Goal: Communication & Community: Answer question/provide support

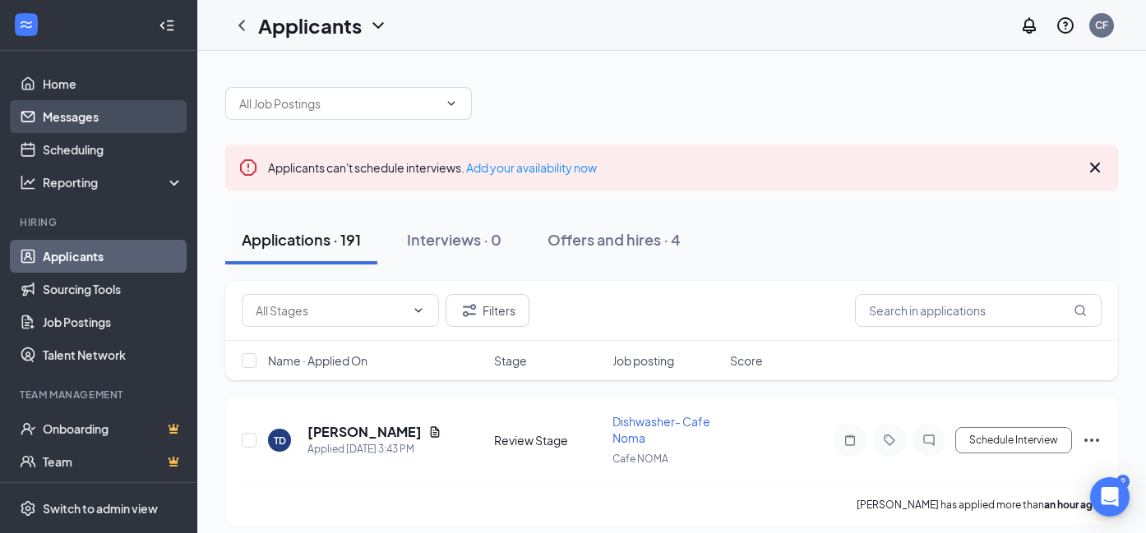
click at [100, 113] on link "Messages" at bounding box center [113, 116] width 141 height 33
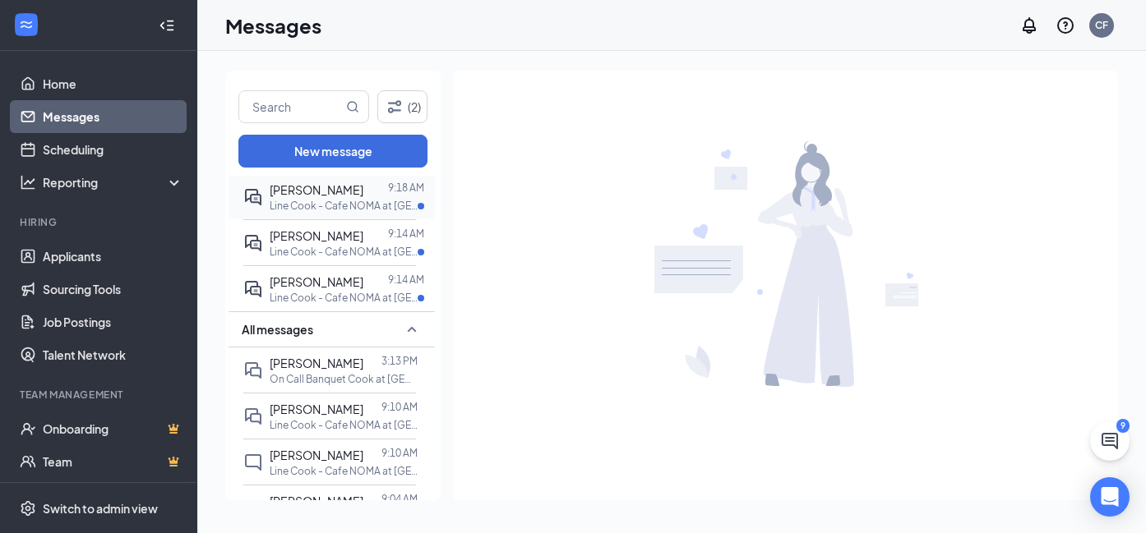
scroll to position [335, 0]
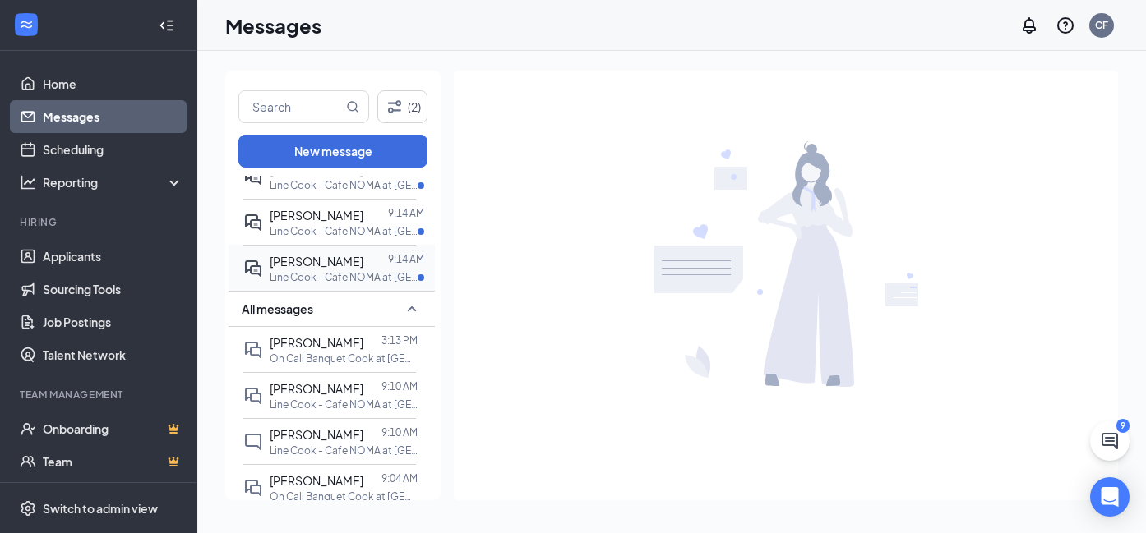
click at [334, 273] on p "Line Cook - Cafe NOMA at [GEOGRAPHIC_DATA]" at bounding box center [344, 277] width 148 height 14
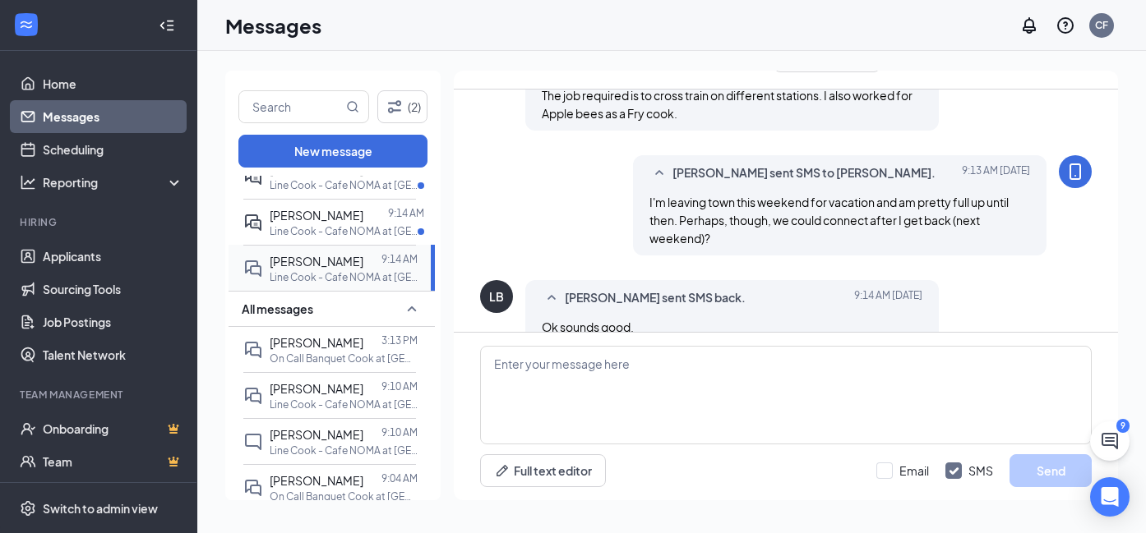
scroll to position [269, 0]
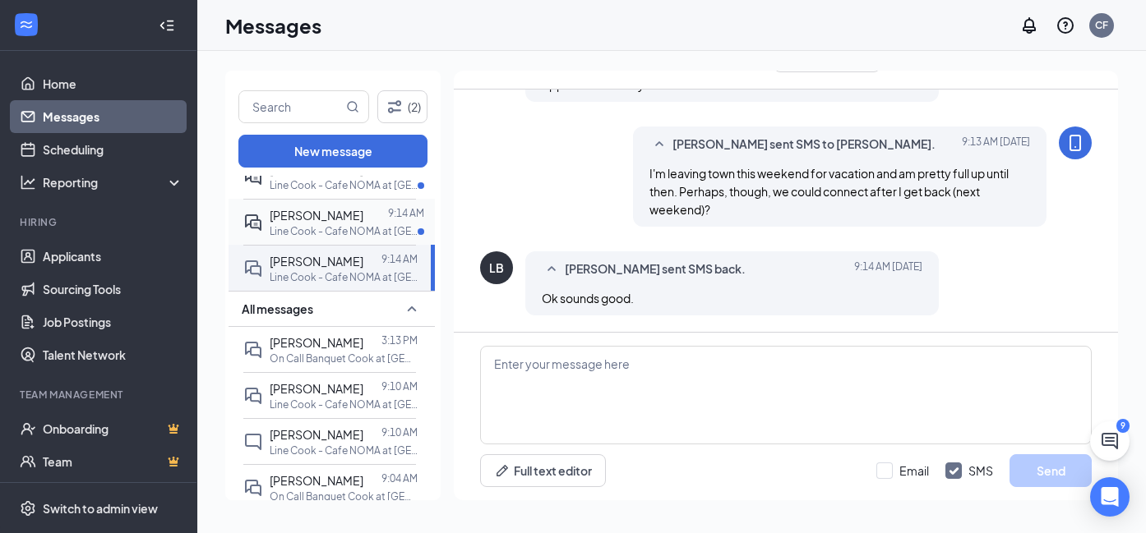
click at [320, 230] on p "Line Cook - Cafe NOMA at [GEOGRAPHIC_DATA]" at bounding box center [344, 231] width 148 height 14
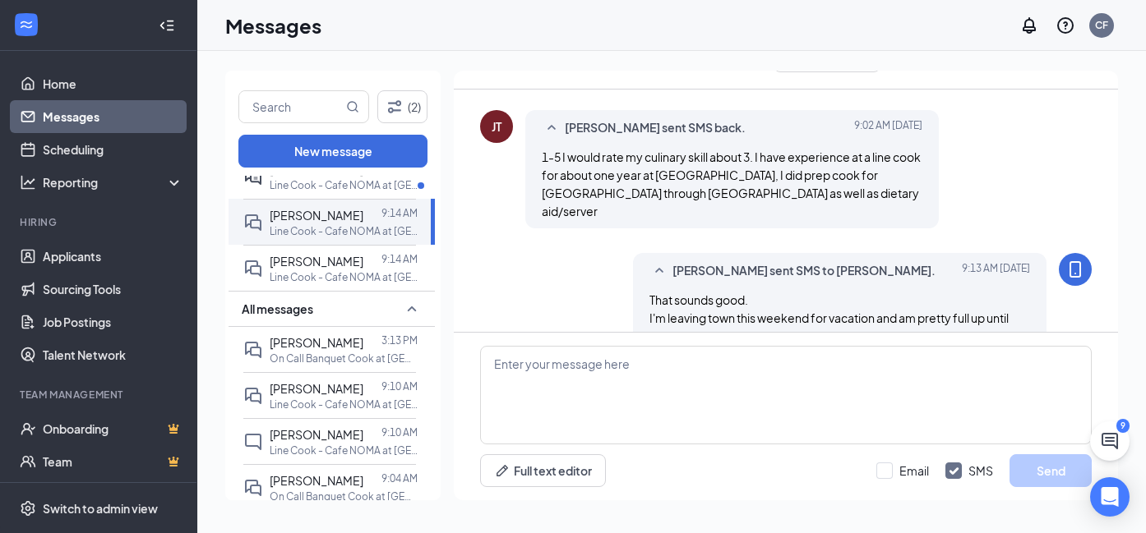
scroll to position [182, 0]
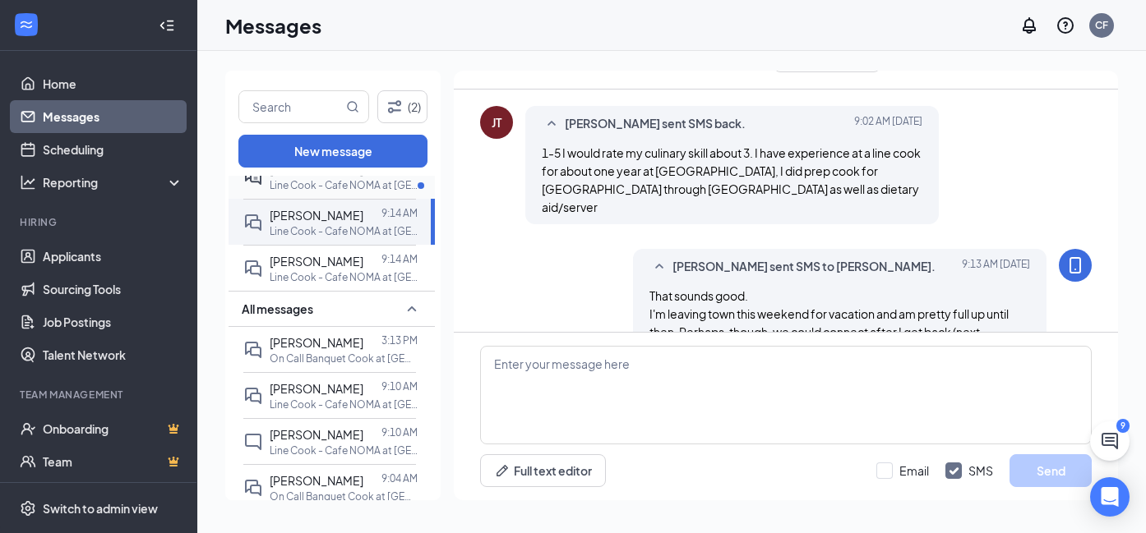
click at [365, 180] on p "Line Cook - Cafe NOMA at [GEOGRAPHIC_DATA]" at bounding box center [344, 185] width 148 height 14
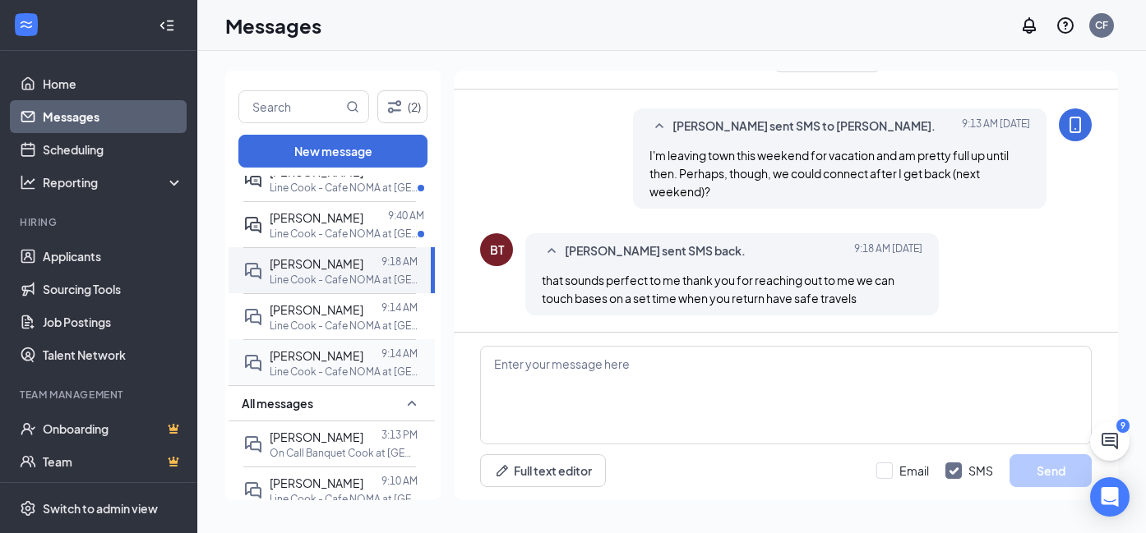
scroll to position [244, 0]
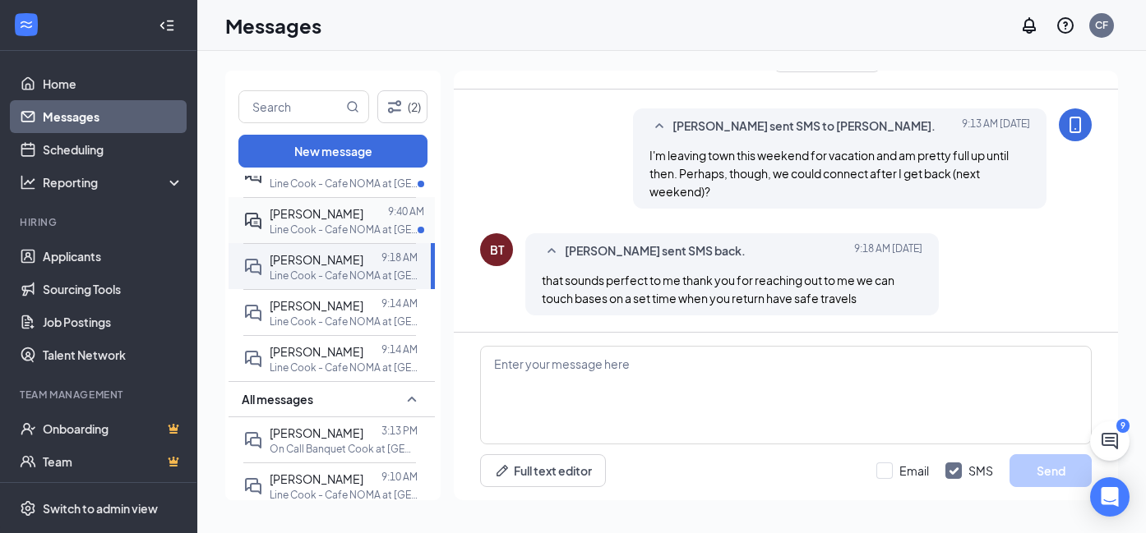
click at [330, 220] on div "[PERSON_NAME]" at bounding box center [317, 214] width 94 height 18
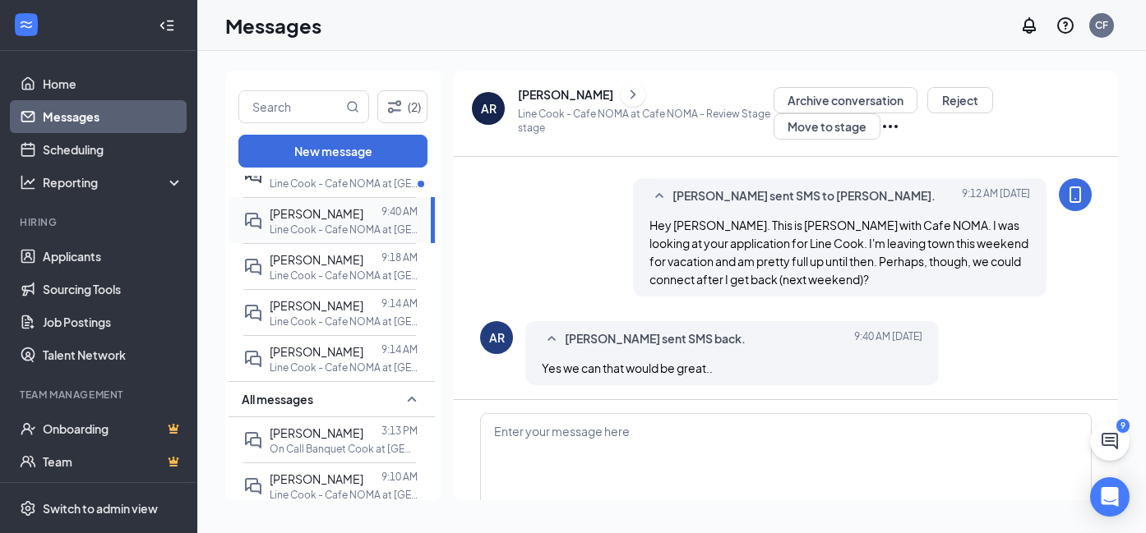
scroll to position [67, 0]
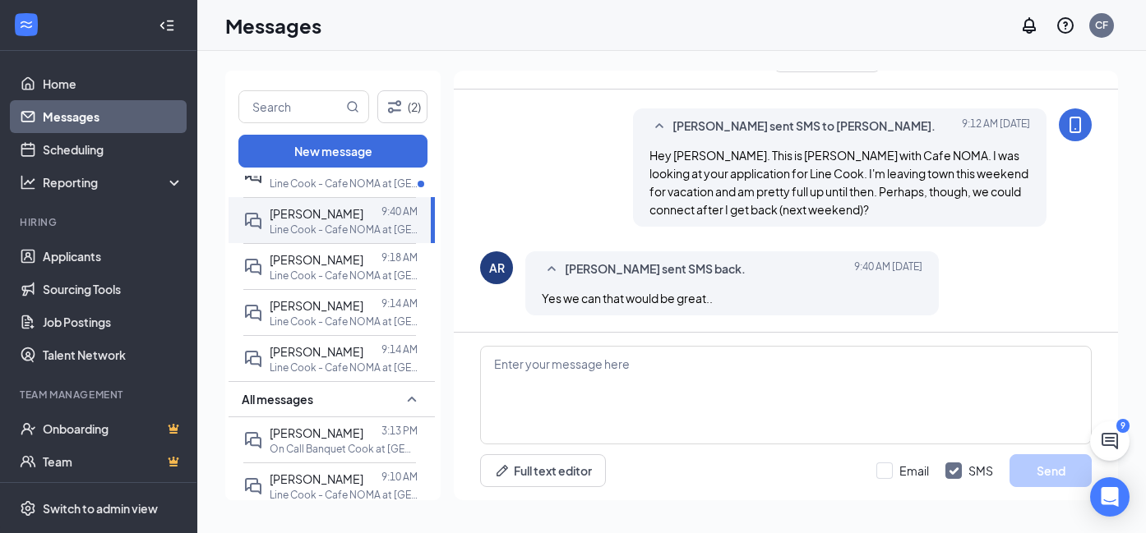
click at [343, 173] on div "(2) New message Unread messages [PERSON_NAME] 3:46 PM Line Cook - Cafe NOMA at …" at bounding box center [332, 286] width 215 height 430
click at [339, 184] on p "Line Cook - Cafe NOMA at [GEOGRAPHIC_DATA]" at bounding box center [344, 184] width 148 height 14
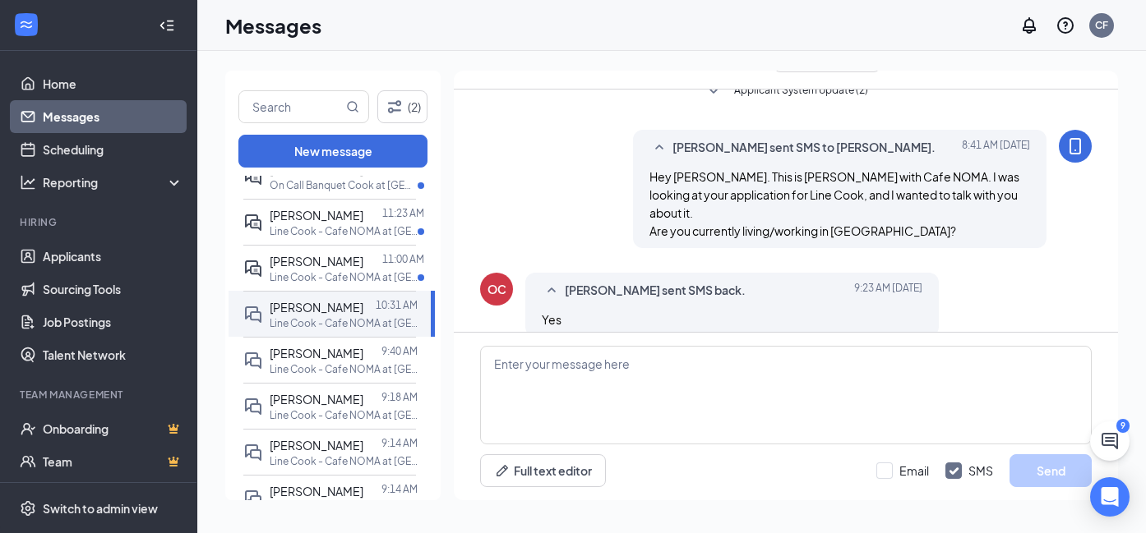
scroll to position [16, 0]
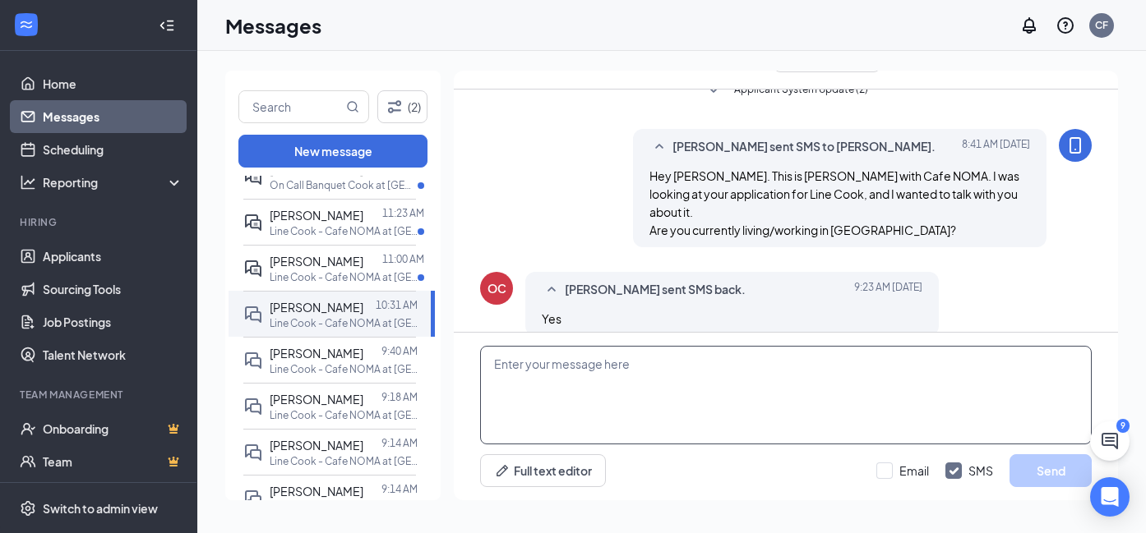
click at [613, 405] on textarea at bounding box center [786, 395] width 612 height 99
paste textarea "fairly slow day, but with an ok lunch and museum party, we did ok"
type textarea "fairly slow day, but with an ok lunch and museum party, we did ok"
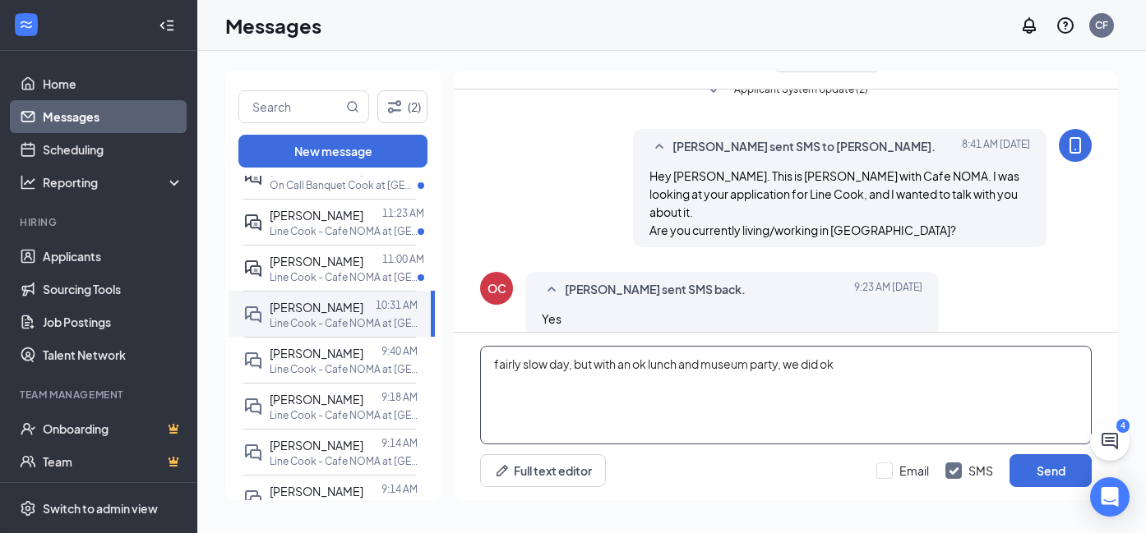
click at [618, 367] on textarea "fairly slow day, but with an ok lunch and museum party, we did ok" at bounding box center [786, 395] width 612 height 99
click at [618, 366] on textarea "fairly slow day, but with an ok lunch and museum party, we did ok" at bounding box center [786, 395] width 612 height 99
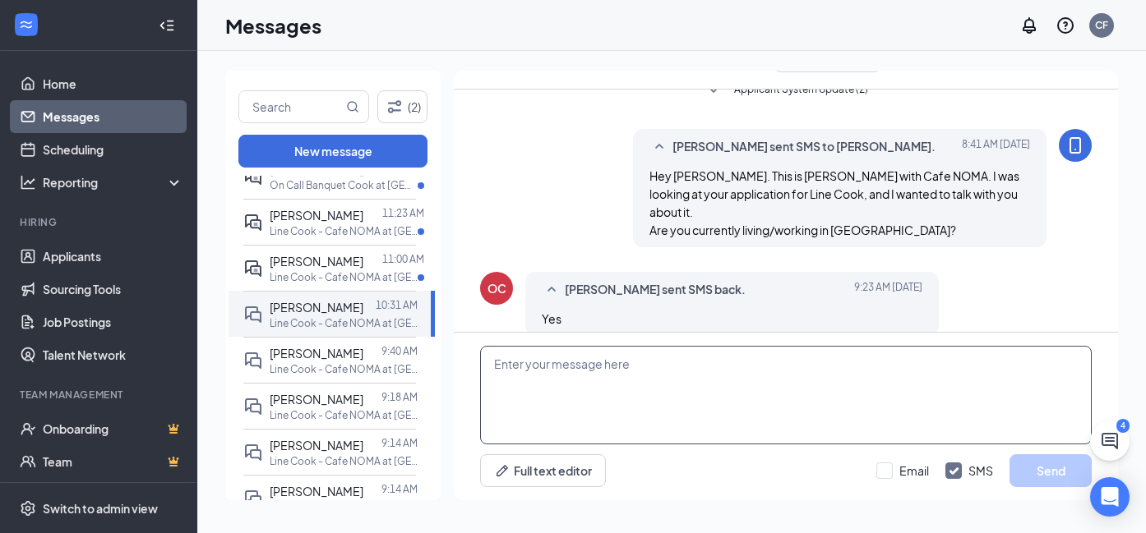
click at [604, 377] on textarea at bounding box center [786, 395] width 612 height 99
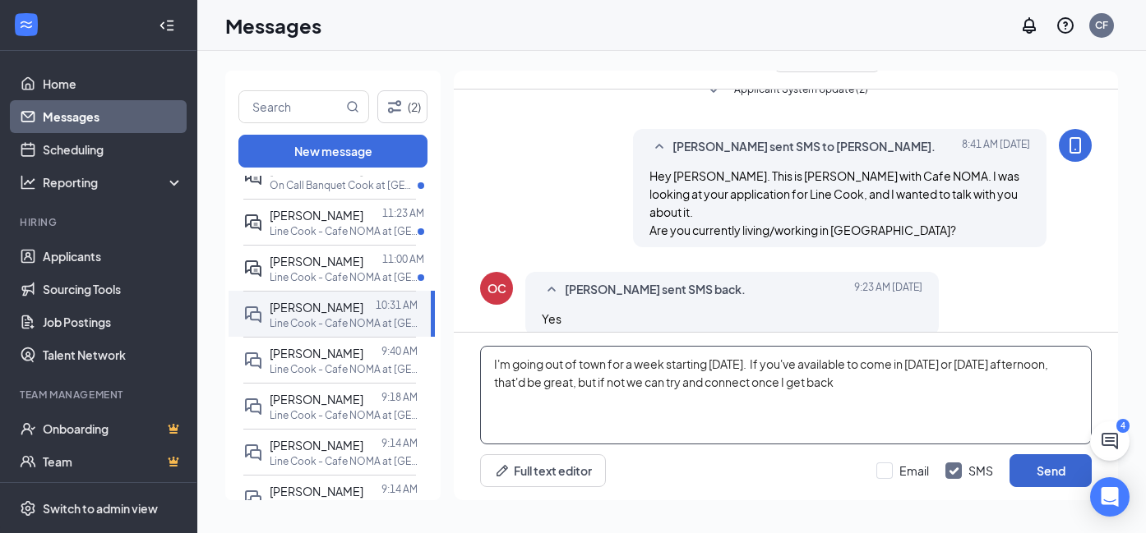
type textarea "I'm going out of town for a week starting [DATE]. If you've available to come i…"
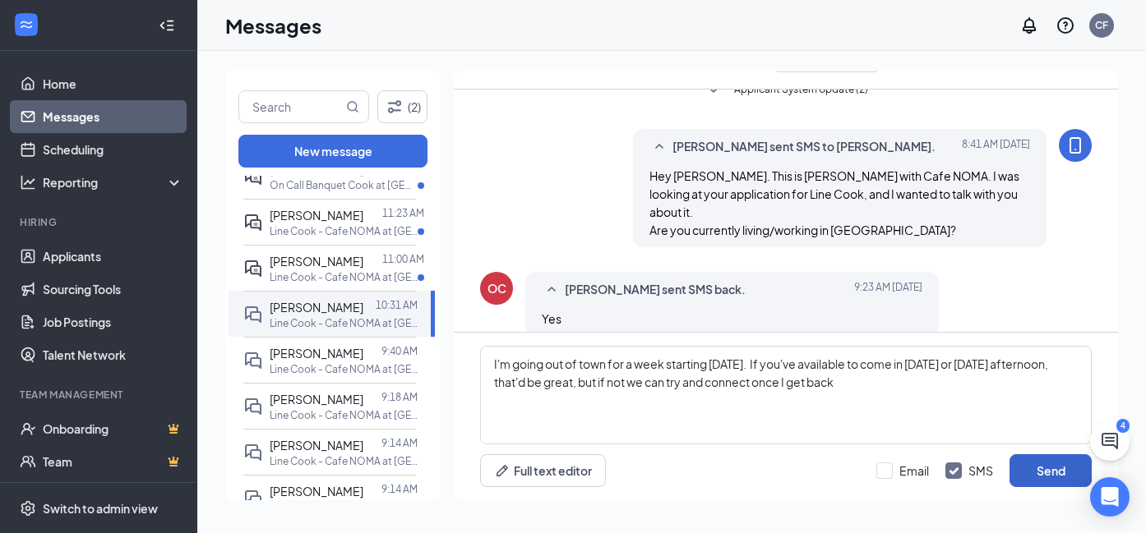
click at [1050, 470] on button "Send" at bounding box center [1050, 471] width 82 height 33
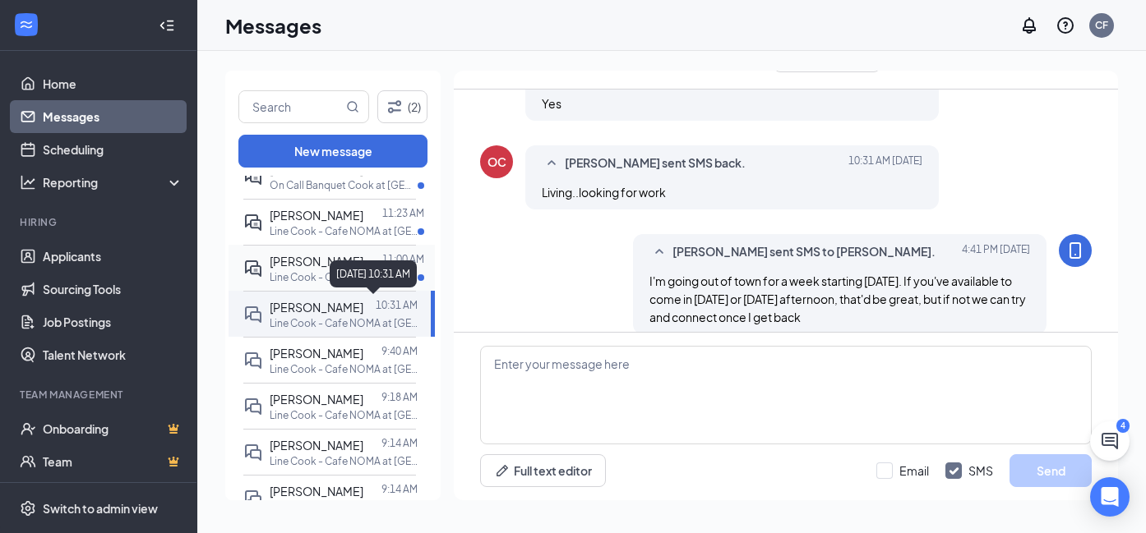
scroll to position [233, 0]
click at [289, 266] on span "[PERSON_NAME]" at bounding box center [317, 261] width 94 height 15
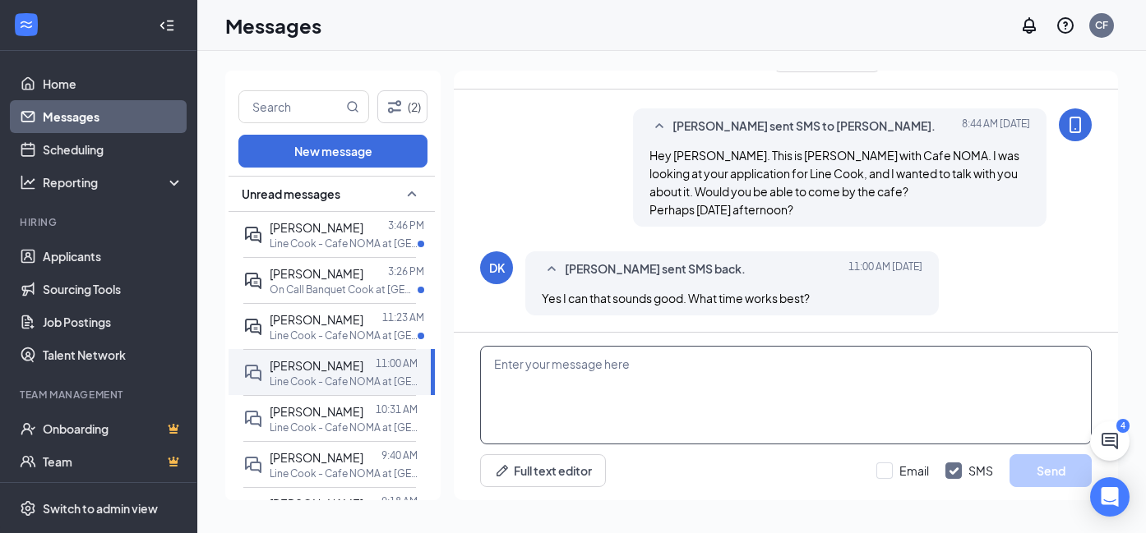
click at [631, 360] on textarea at bounding box center [786, 395] width 612 height 99
type textarea "How about 4pm?"
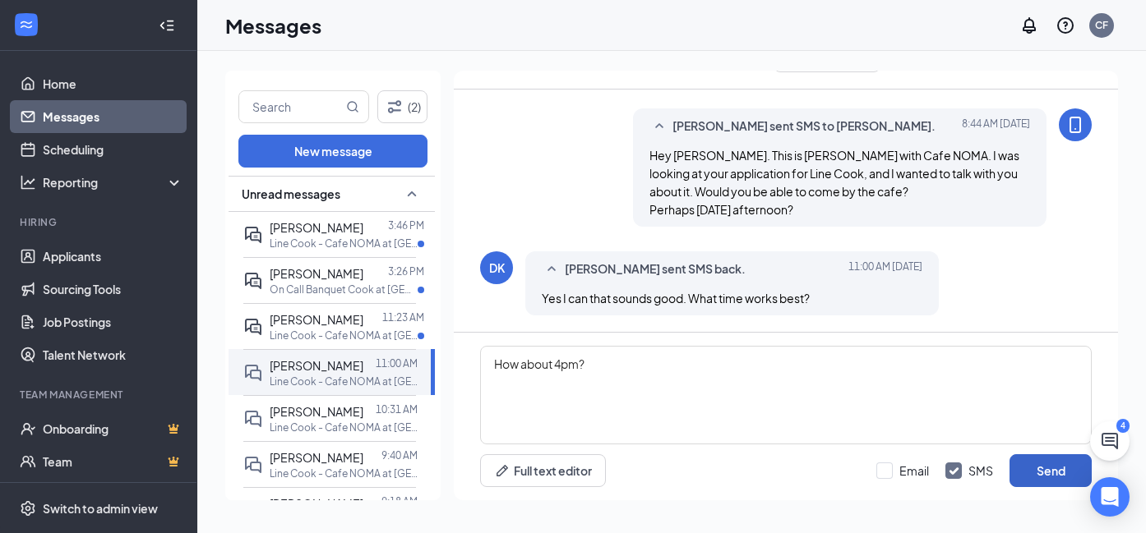
click at [1063, 468] on button "Send" at bounding box center [1050, 471] width 82 height 33
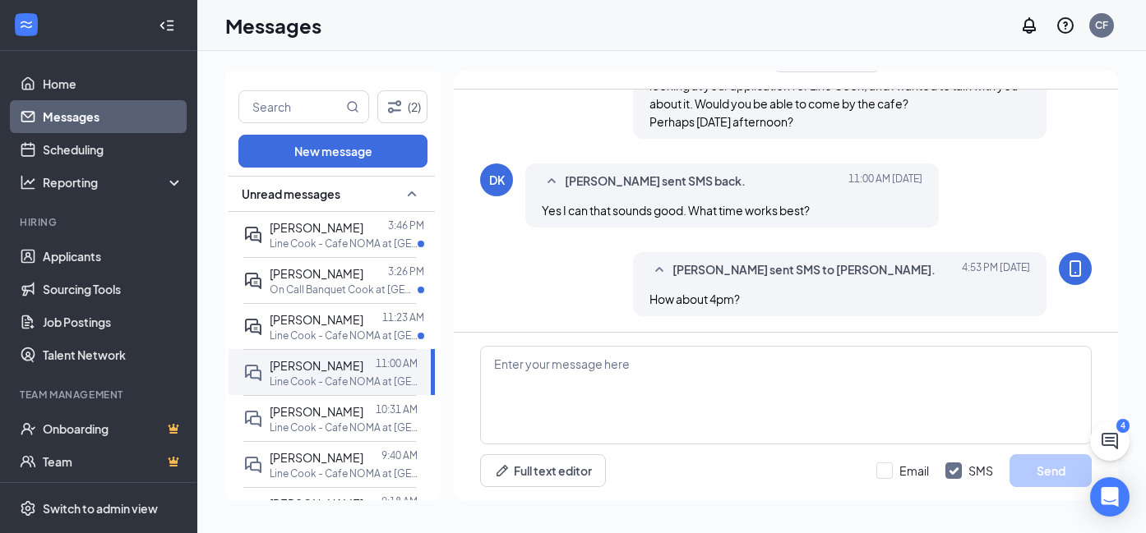
scroll to position [126, 0]
click at [344, 329] on p "Line Cook - Cafe NOMA at [GEOGRAPHIC_DATA]" at bounding box center [344, 336] width 148 height 14
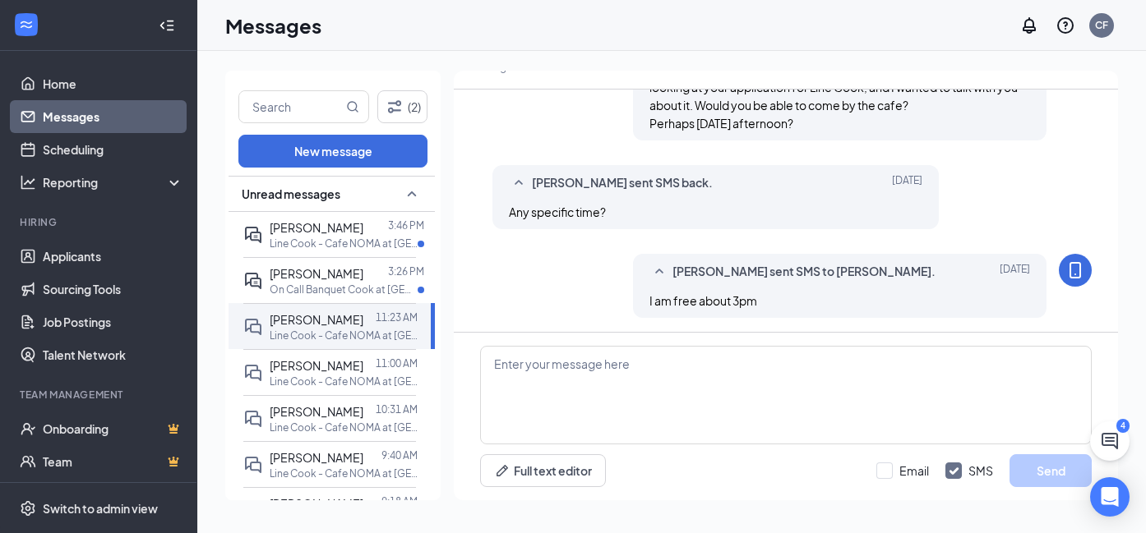
scroll to position [104, 0]
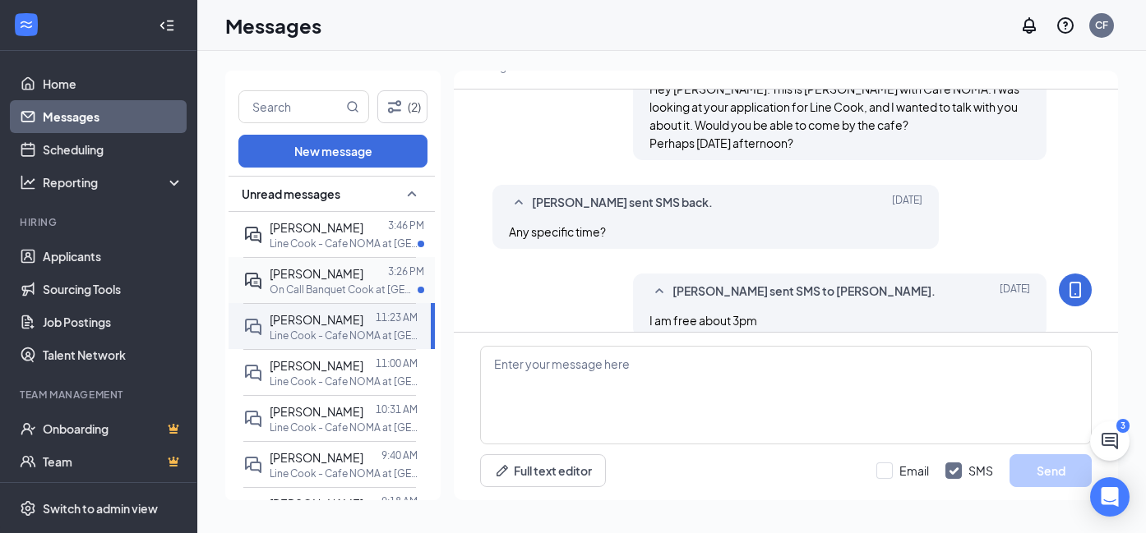
click at [313, 270] on span "[PERSON_NAME]" at bounding box center [317, 273] width 94 height 15
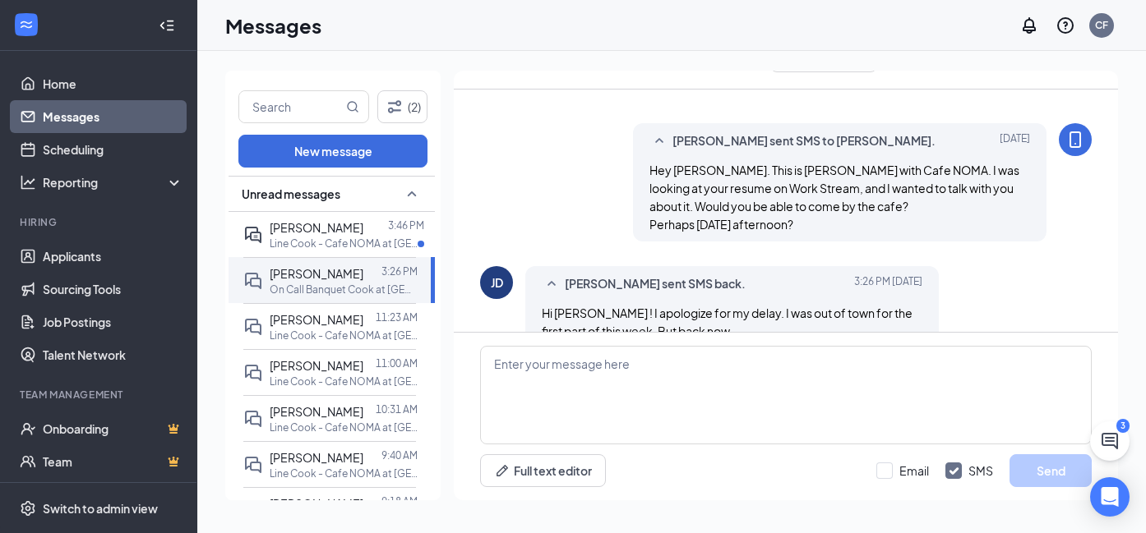
scroll to position [109, 0]
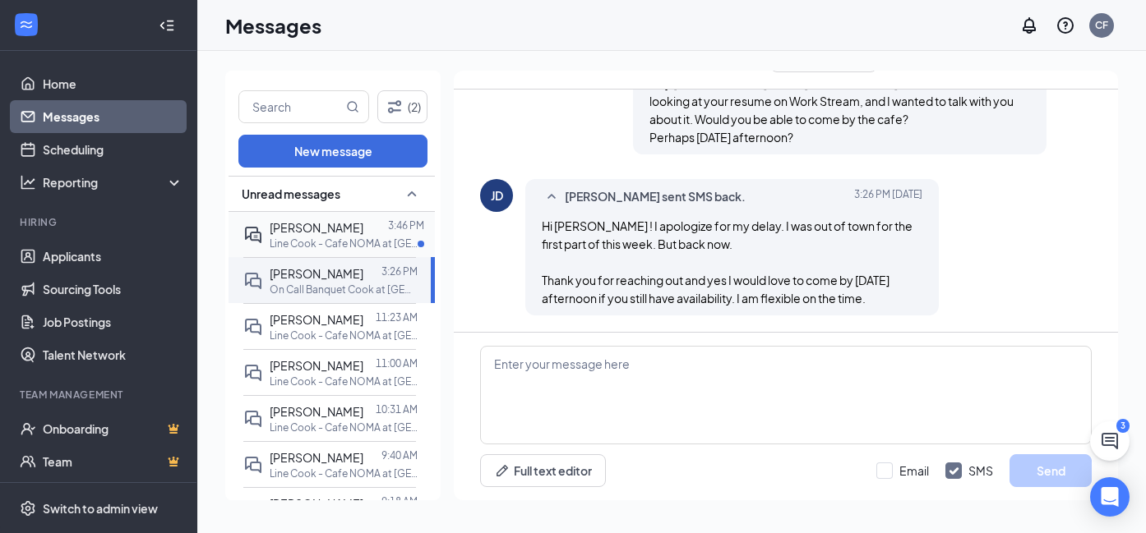
click at [346, 238] on p "Line Cook - Cafe NOMA at [GEOGRAPHIC_DATA]" at bounding box center [344, 244] width 148 height 14
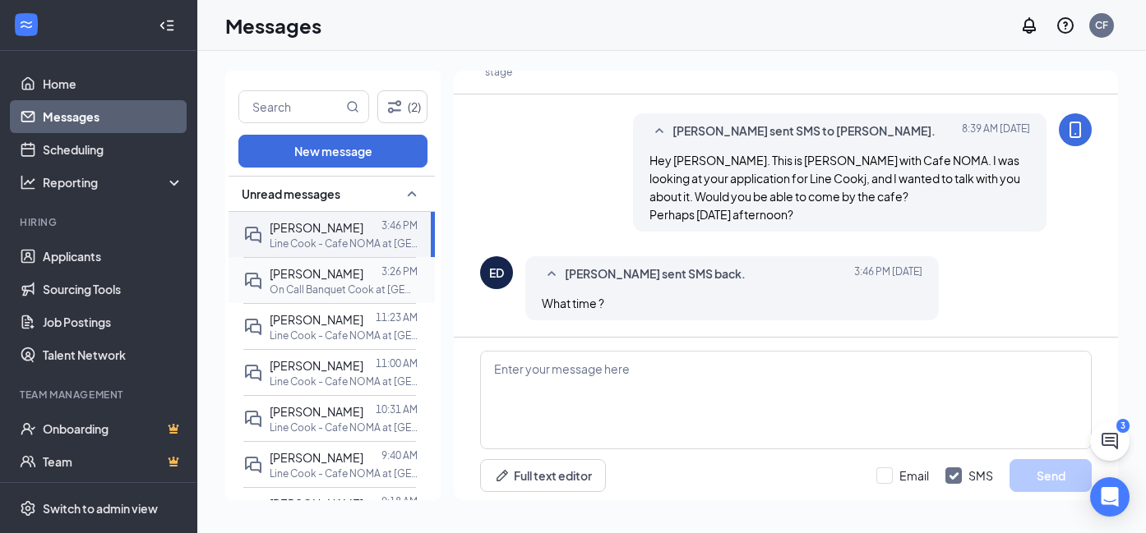
scroll to position [67, 0]
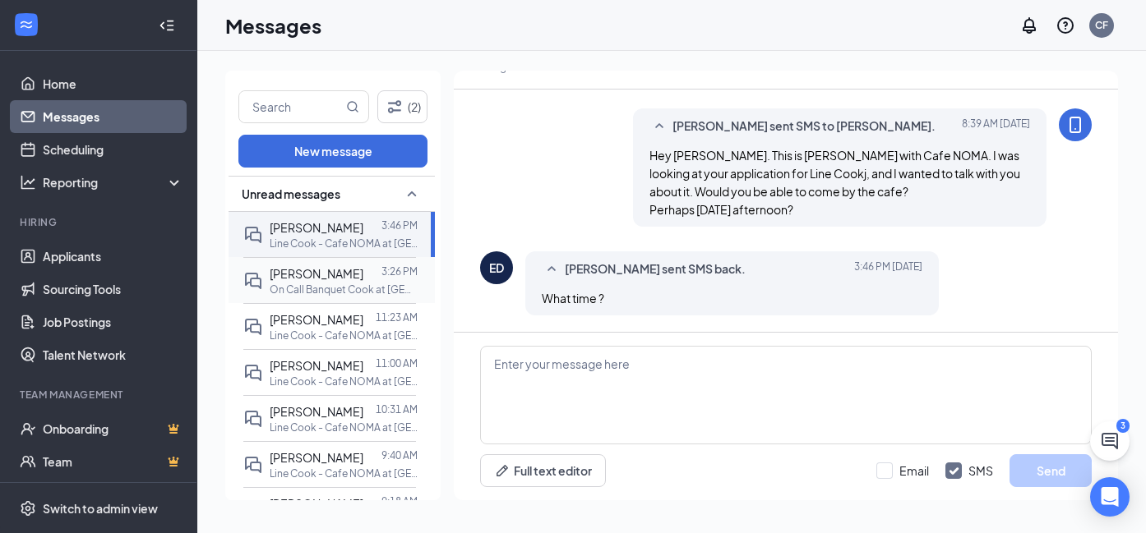
click at [347, 284] on p "On Call Banquet Cook at [GEOGRAPHIC_DATA]" at bounding box center [344, 290] width 148 height 14
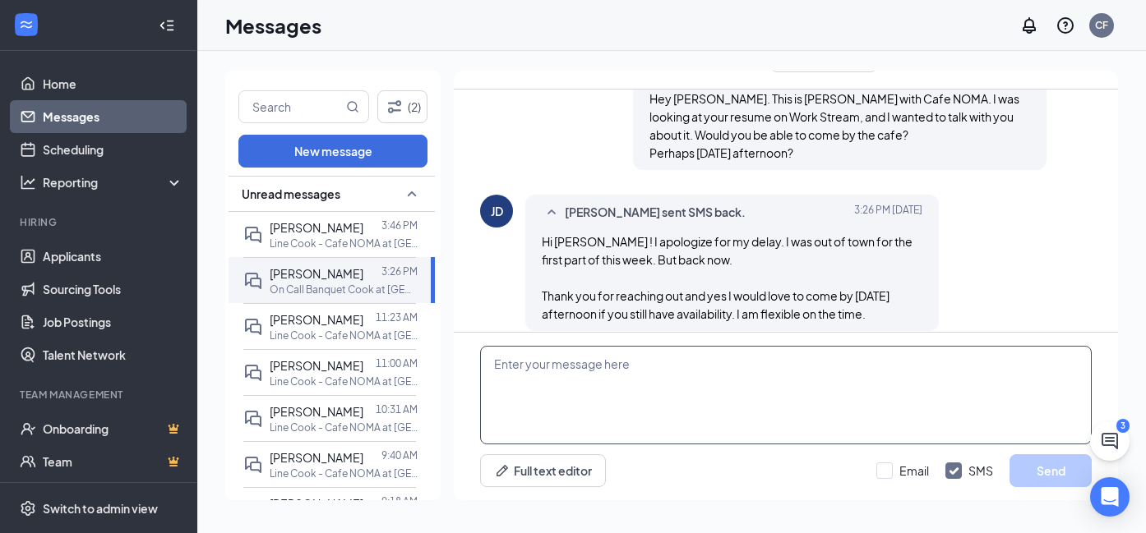
scroll to position [109, 0]
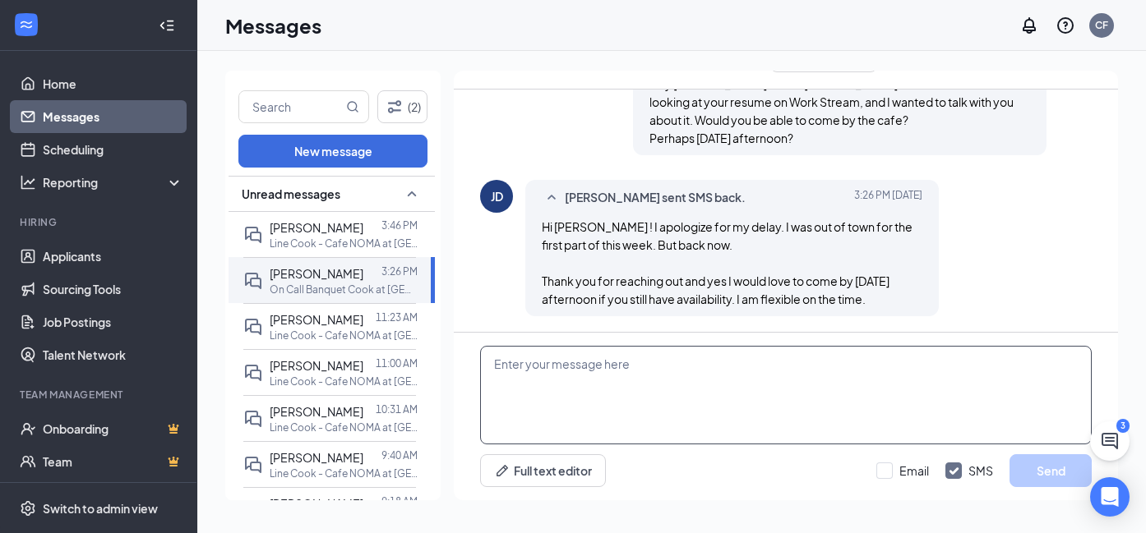
click at [569, 381] on textarea at bounding box center [786, 395] width 612 height 99
type textarea "How about 330pm?"
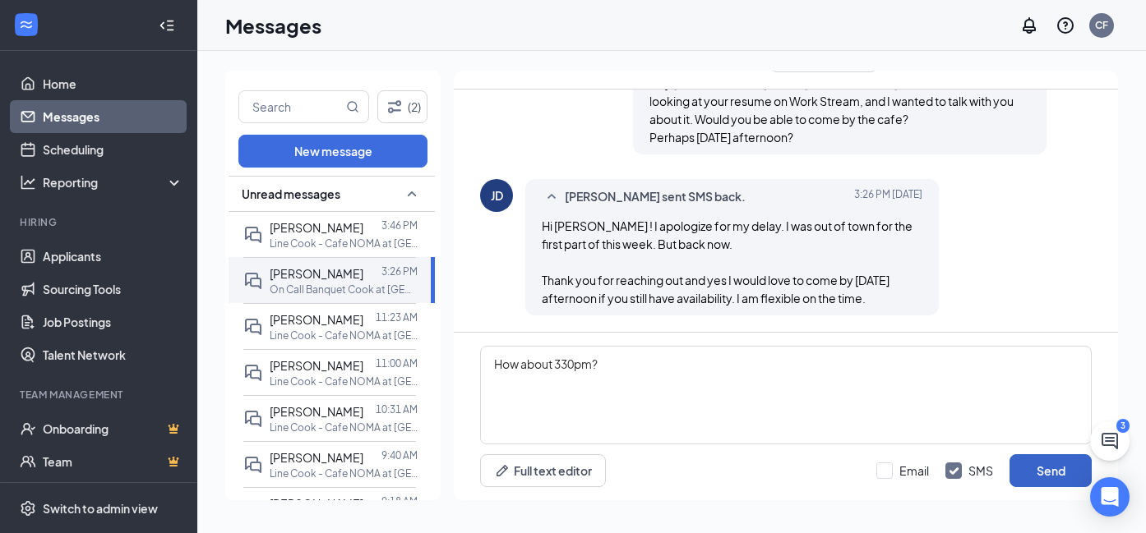
click at [1057, 481] on button "Send" at bounding box center [1050, 471] width 82 height 33
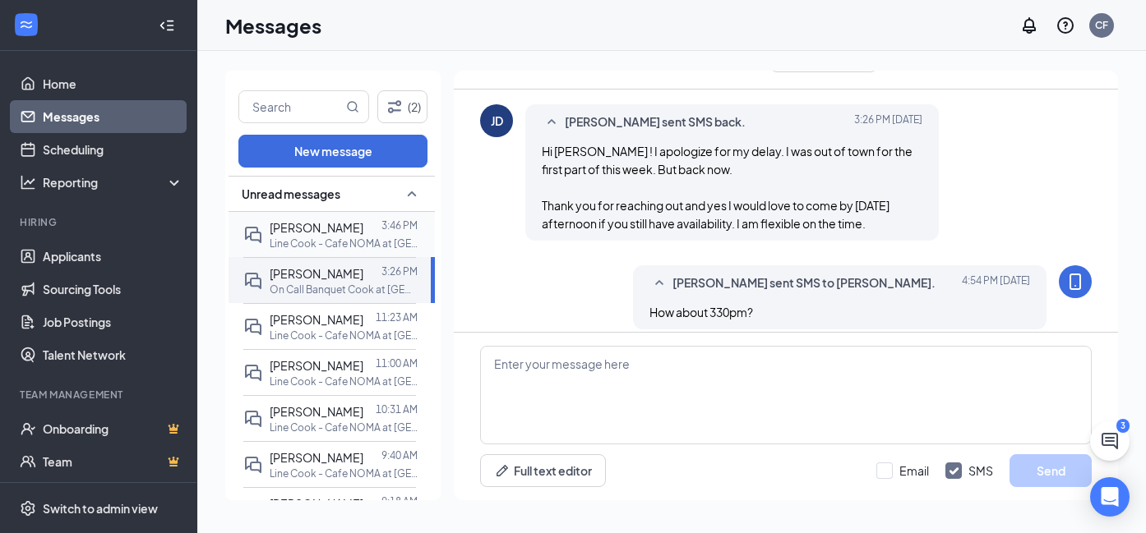
click at [296, 234] on div "[PERSON_NAME]" at bounding box center [317, 228] width 94 height 18
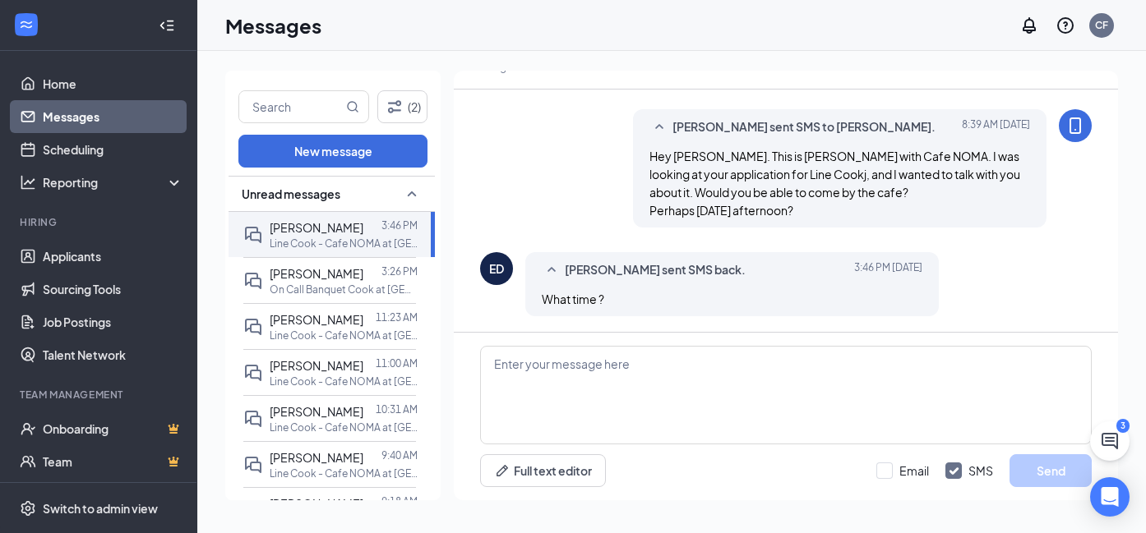
scroll to position [37, 0]
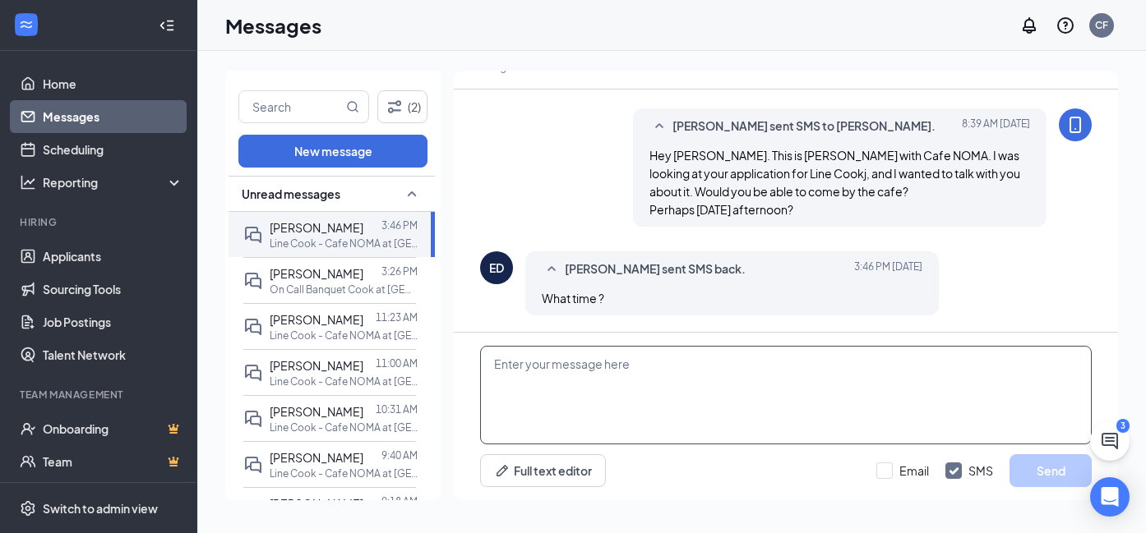
click at [594, 390] on textarea at bounding box center [786, 395] width 612 height 99
type textarea "How about 430pm?"
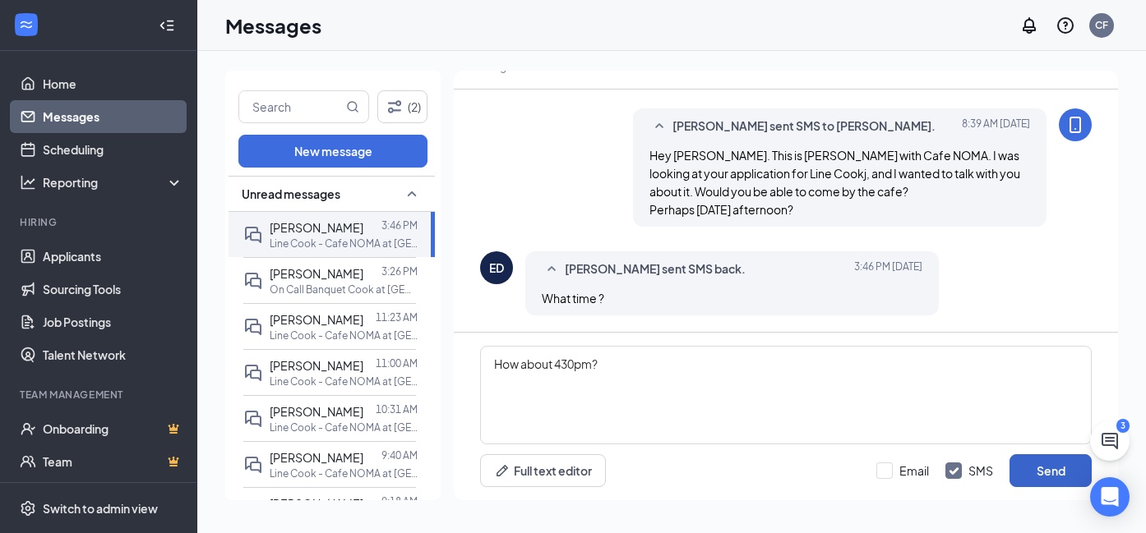
click at [1050, 473] on button "Send" at bounding box center [1050, 471] width 82 height 33
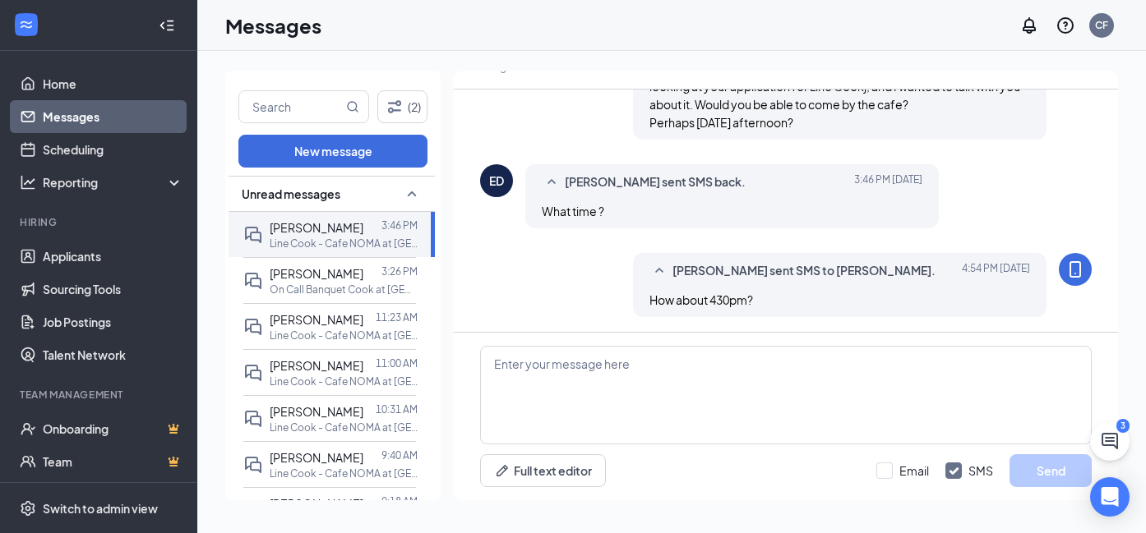
scroll to position [126, 0]
click at [318, 265] on div "[PERSON_NAME]" at bounding box center [317, 274] width 94 height 18
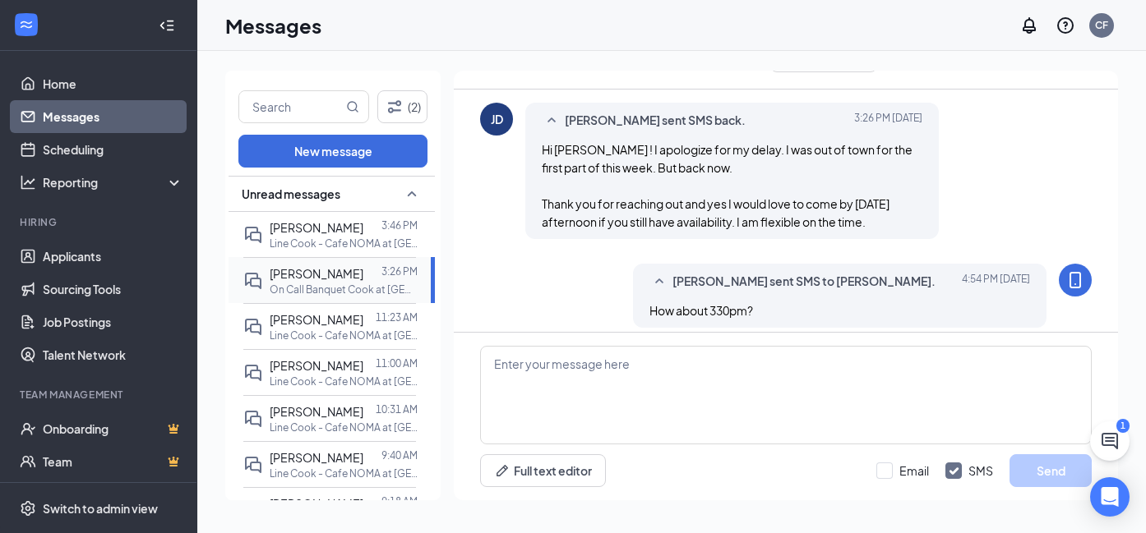
scroll to position [198, 0]
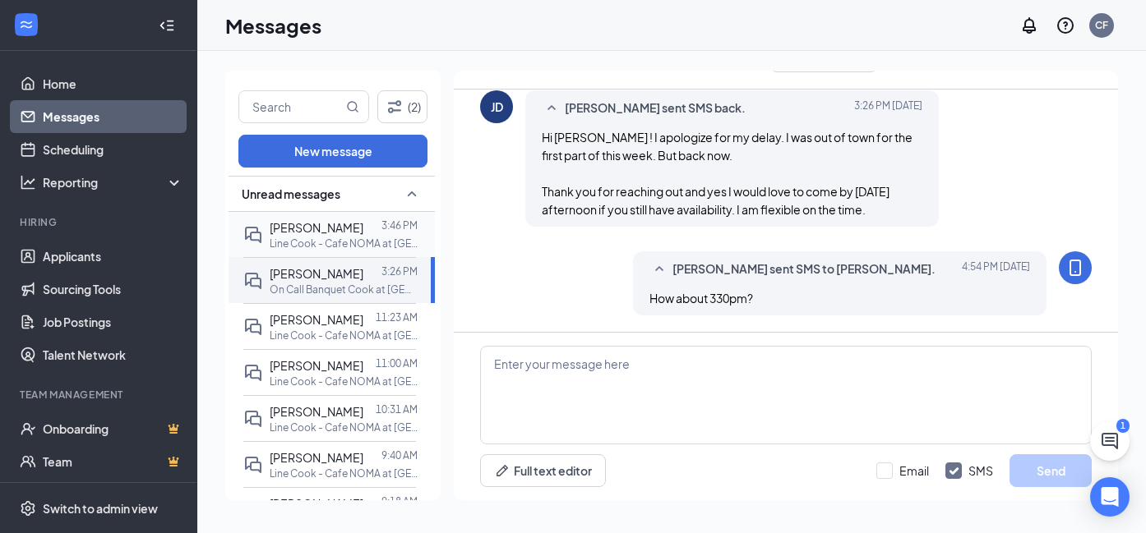
click at [331, 230] on span "[PERSON_NAME]" at bounding box center [317, 227] width 94 height 15
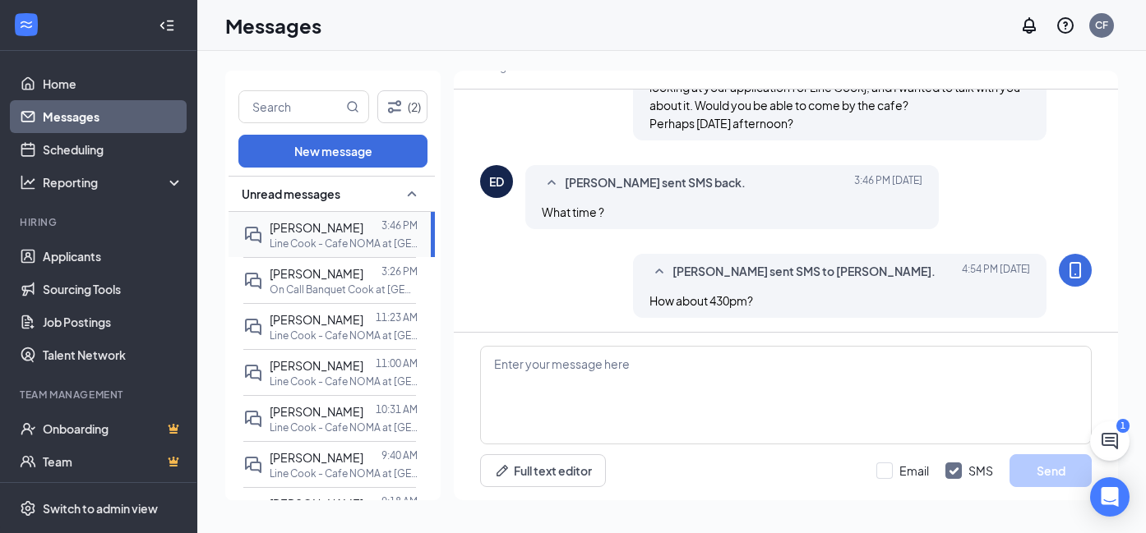
scroll to position [126, 0]
